Goal: Find specific page/section: Find specific page/section

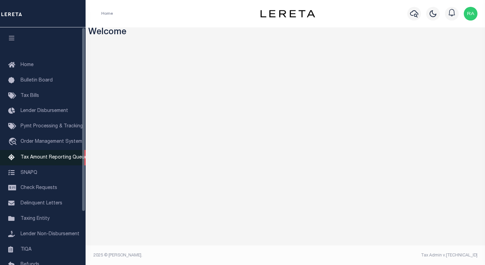
click at [72, 159] on span "Tax Amount Reporting Queue" at bounding box center [54, 157] width 67 height 5
click at [49, 160] on span "Tax Amount Reporting Queue" at bounding box center [54, 157] width 67 height 5
